Goal: Task Accomplishment & Management: Manage account settings

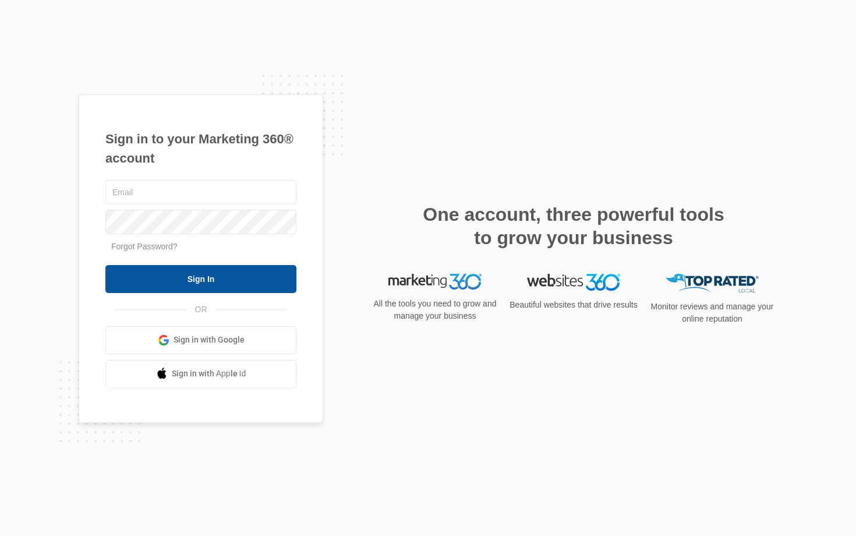
type input "[EMAIL_ADDRESS][DOMAIN_NAME]"
click at [176, 267] on input "Sign In" at bounding box center [200, 279] width 191 height 28
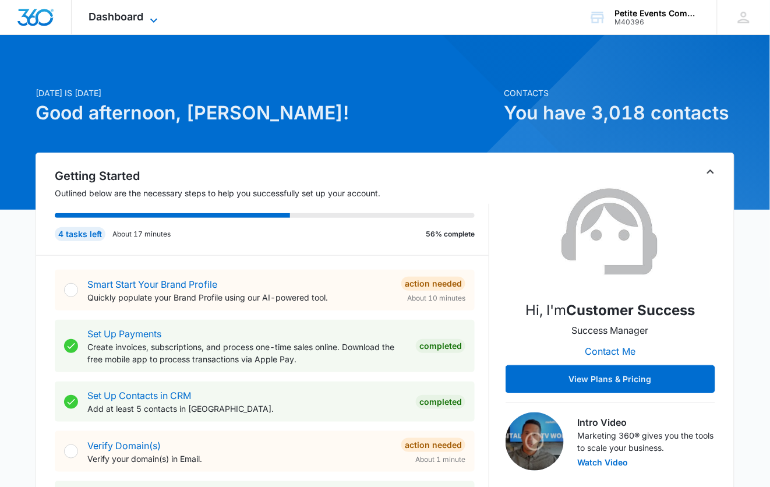
click at [124, 19] on span "Dashboard" at bounding box center [116, 16] width 55 height 12
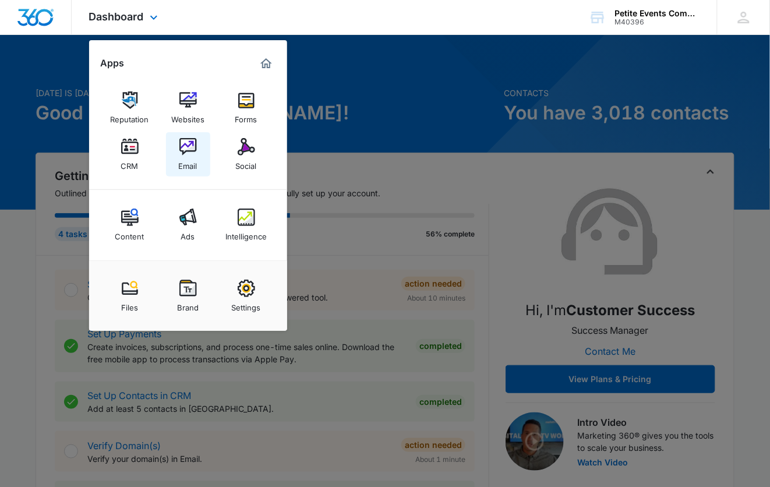
click at [188, 154] on img at bounding box center [187, 146] width 17 height 17
